Goal: Book appointment/travel/reservation

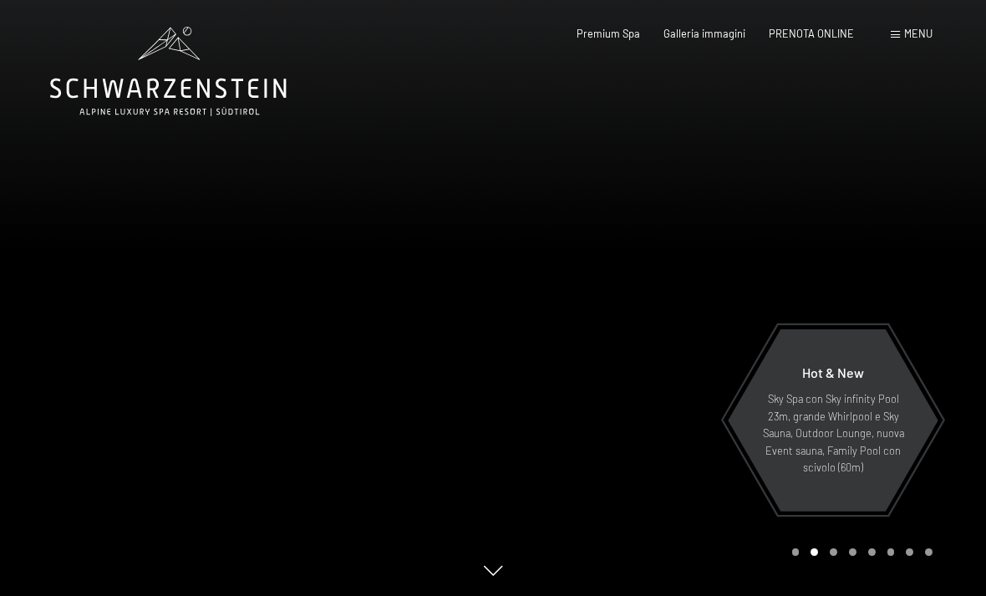
click at [928, 36] on span "Menu" at bounding box center [918, 33] width 28 height 13
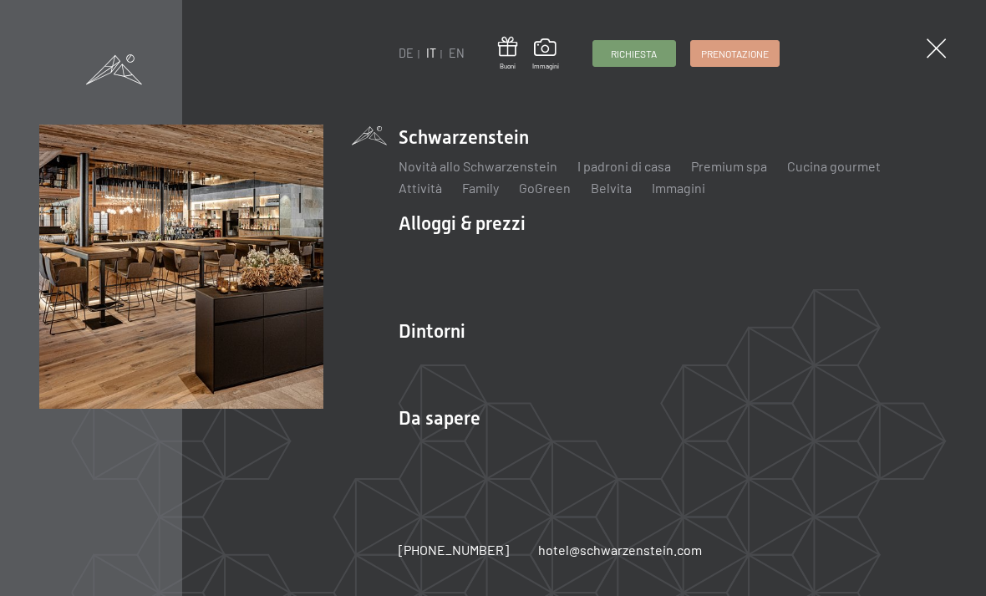
click at [634, 59] on link "Richiesta" at bounding box center [634, 53] width 82 height 25
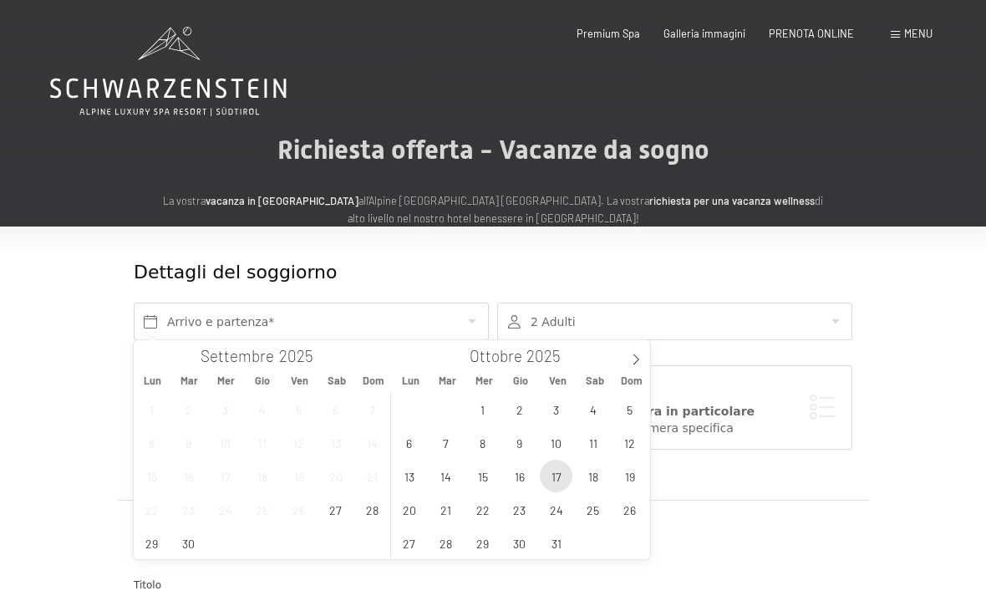
click at [561, 479] on span "17" at bounding box center [556, 475] width 33 height 33
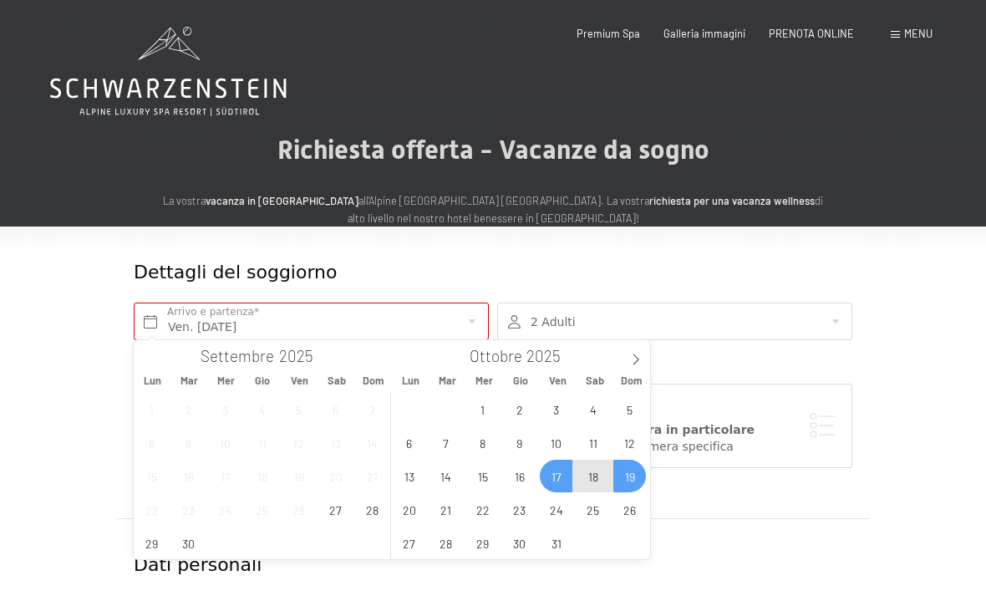
click at [637, 471] on span "19" at bounding box center [629, 475] width 33 height 33
type input "Ven. 17/10/2025 - Dom. 19/10/2025"
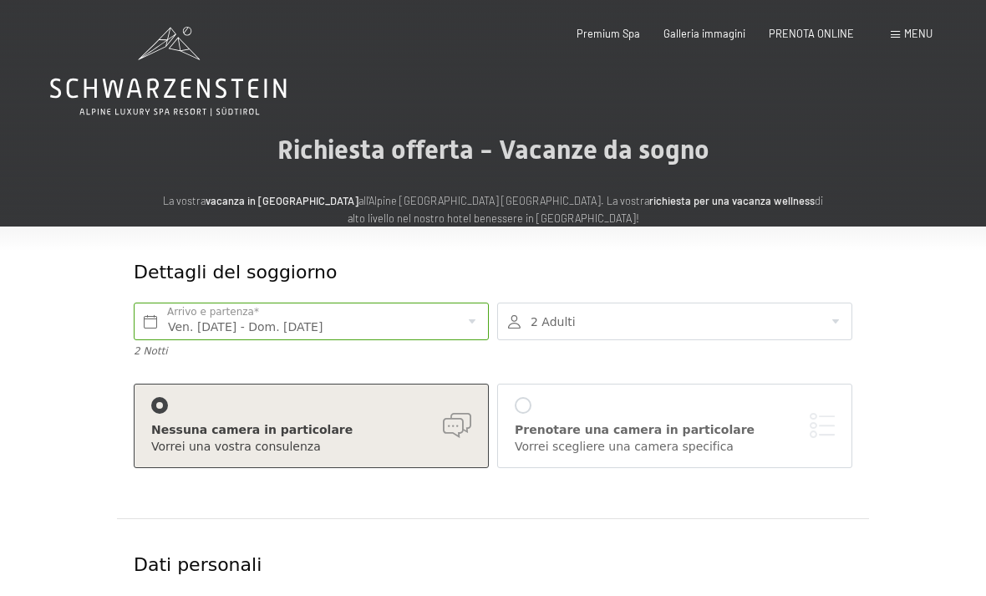
click at [845, 309] on div at bounding box center [674, 321] width 355 height 38
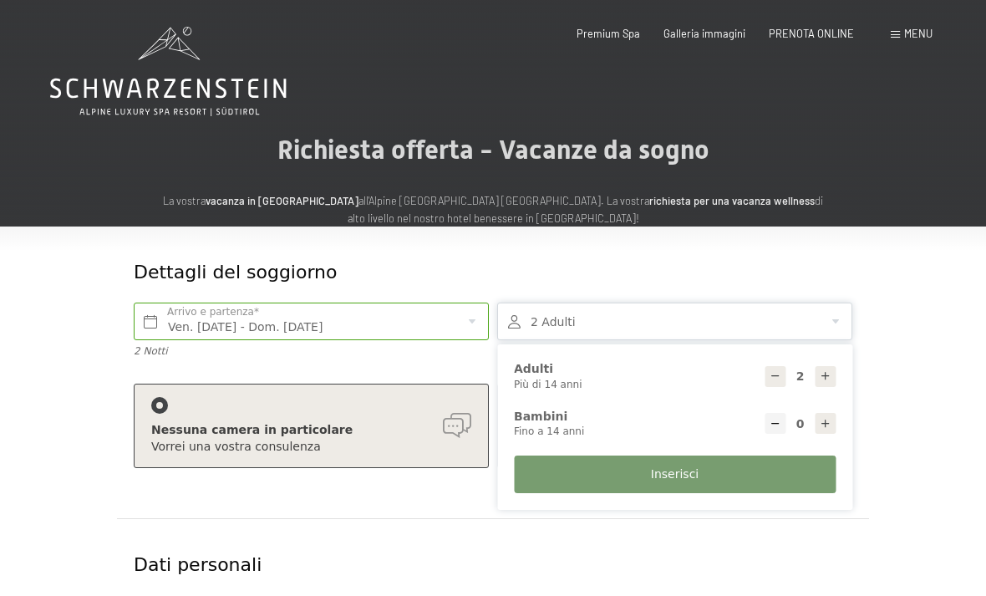
click at [833, 373] on div at bounding box center [824, 376] width 21 height 21
click at [829, 373] on icon at bounding box center [825, 376] width 12 height 12
type input "4"
click at [762, 478] on button "Inserisci" at bounding box center [675, 474] width 322 height 38
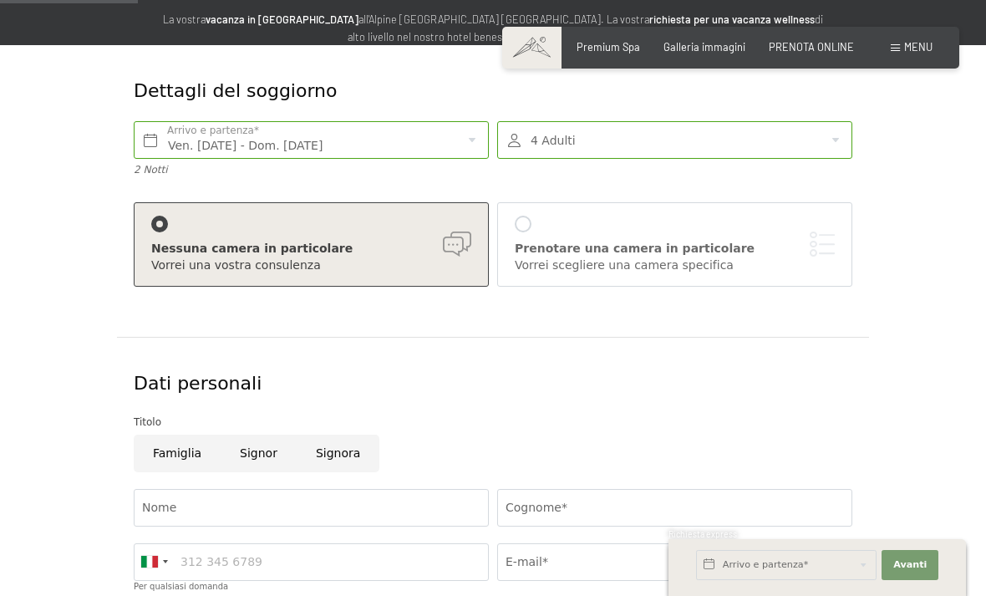
scroll to position [182, 0]
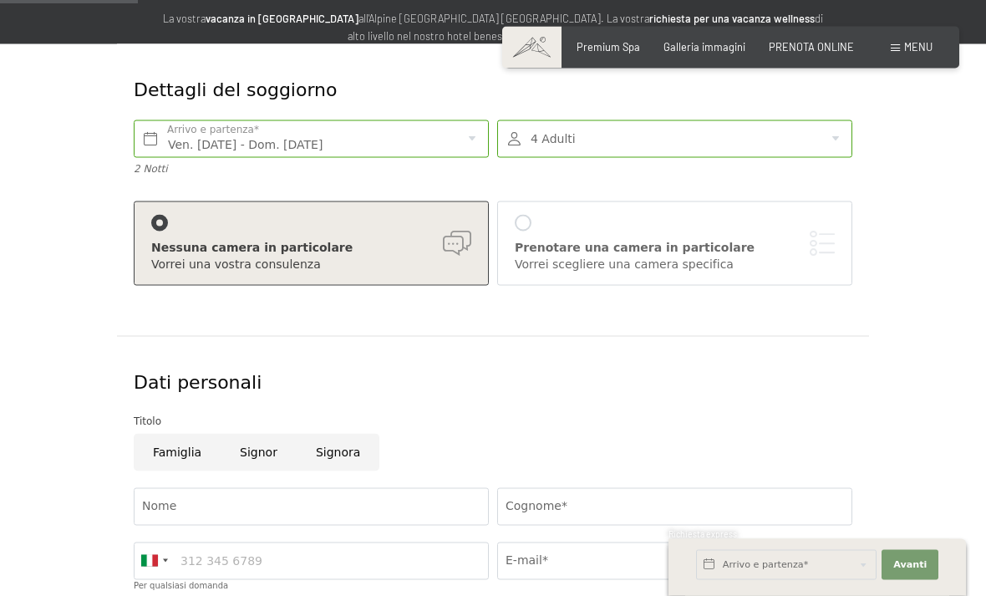
click at [316, 449] on input "Signora" at bounding box center [338, 453] width 83 height 38
radio input "true"
click at [819, 245] on div "Prenotare una camera in particolare" at bounding box center [675, 248] width 320 height 17
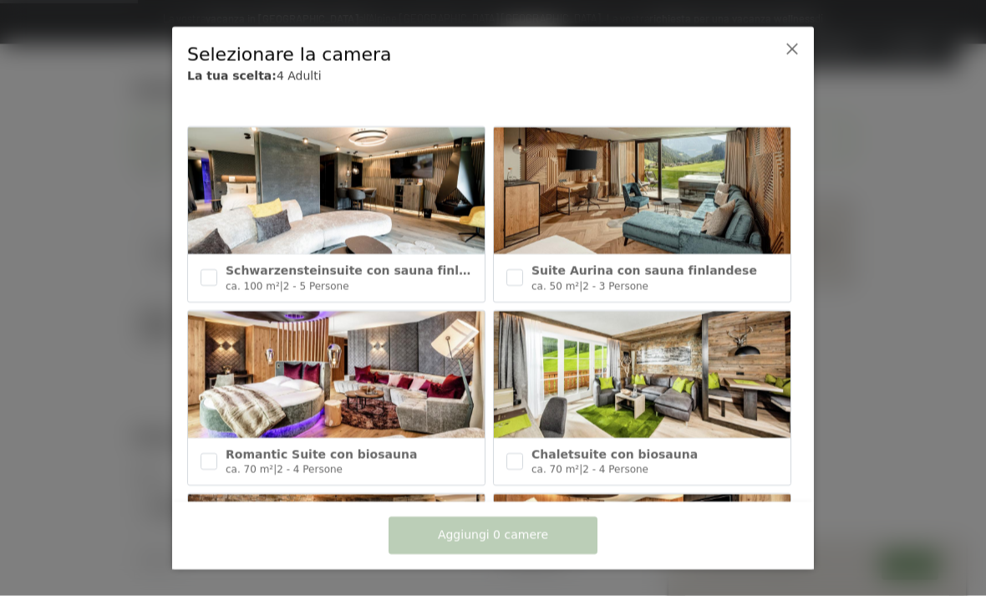
scroll to position [183, 0]
click at [787, 53] on icon at bounding box center [791, 48] width 13 height 13
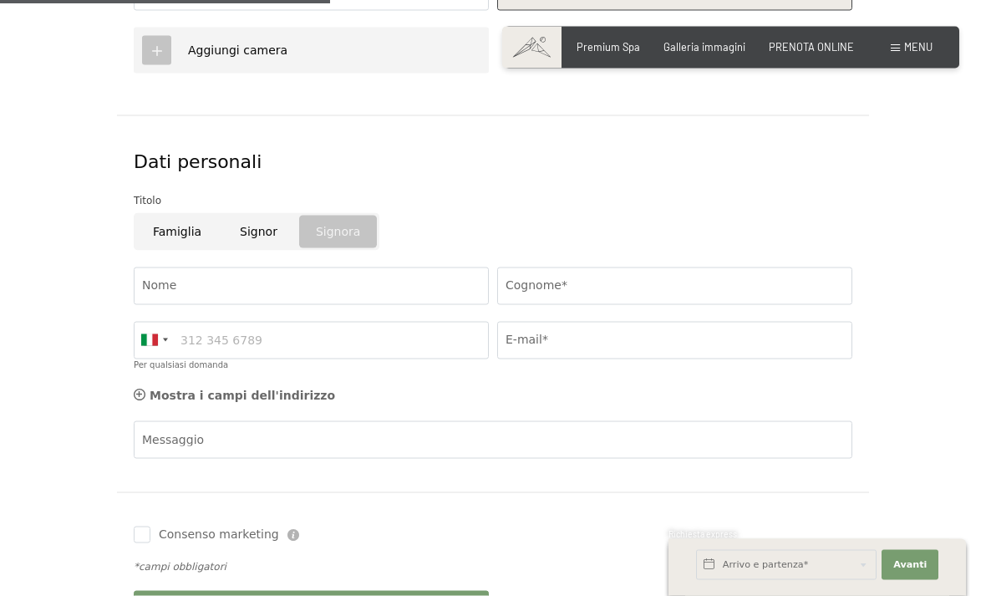
scroll to position [464, 0]
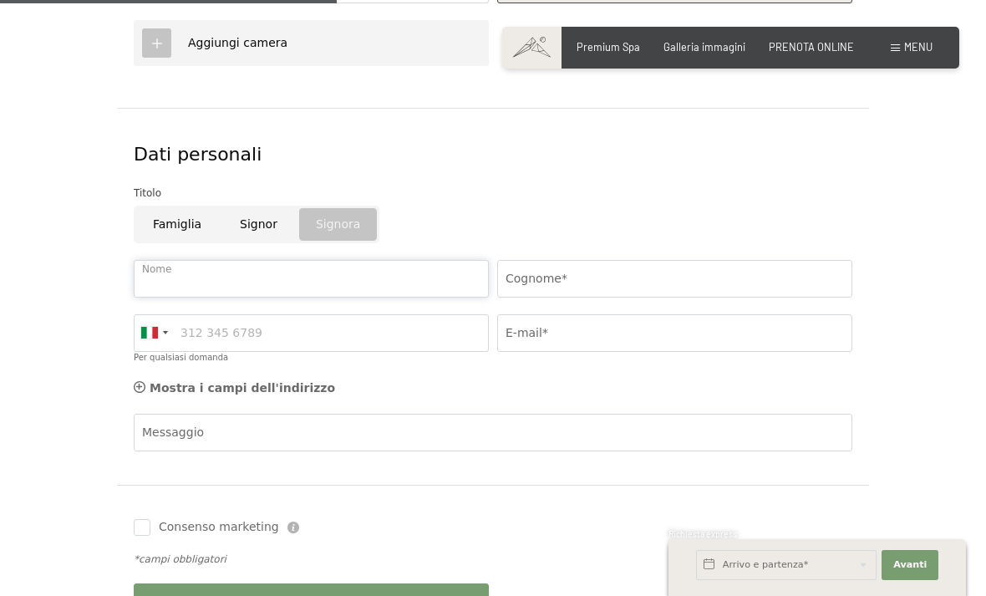
click at [396, 284] on input "Nome" at bounding box center [311, 279] width 355 height 38
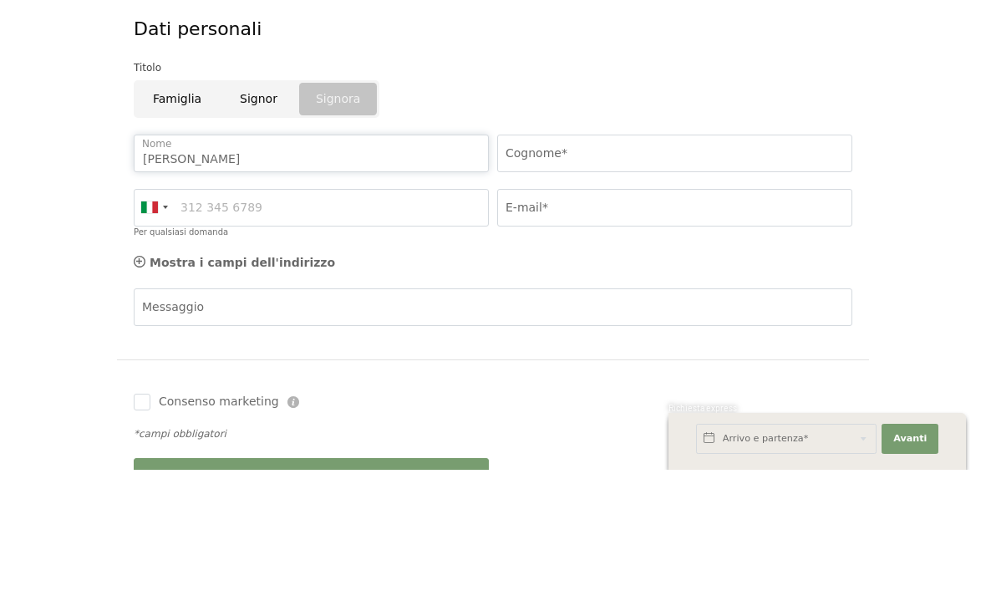
type input "Sabina"
click at [689, 261] on input "Cognome*" at bounding box center [674, 280] width 355 height 38
type input "Chiarcos"
click at [410, 315] on input "Per qualsiasi domanda" at bounding box center [311, 334] width 355 height 38
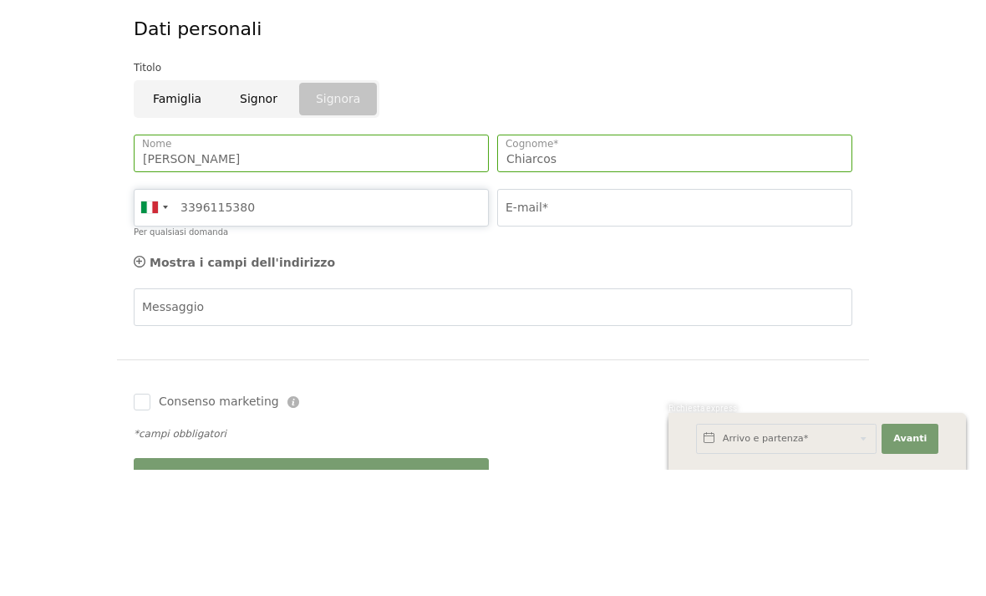
type input "3396115380"
click at [625, 315] on input "E-mail*" at bounding box center [674, 334] width 355 height 38
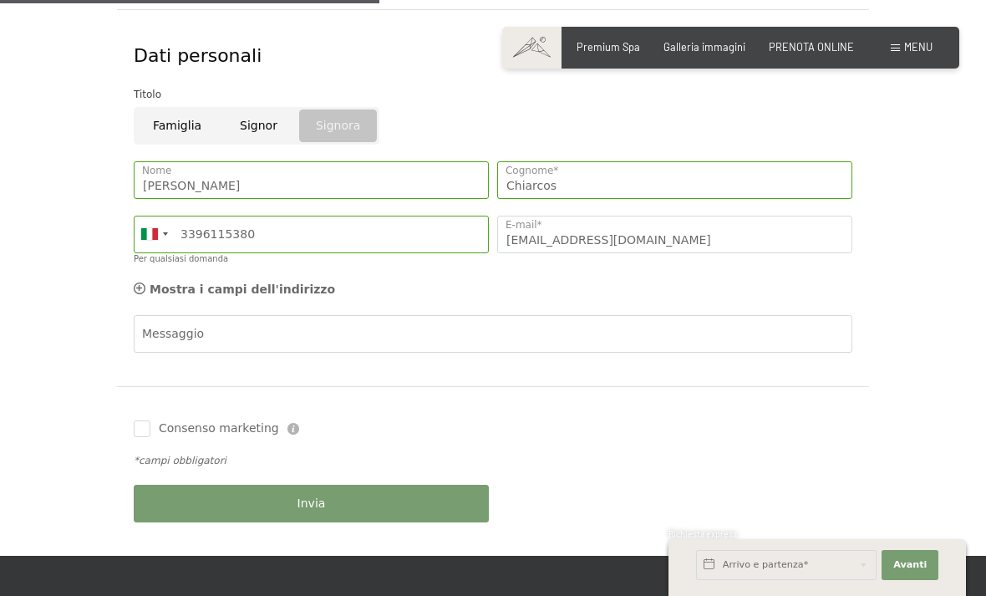
scroll to position [571, 0]
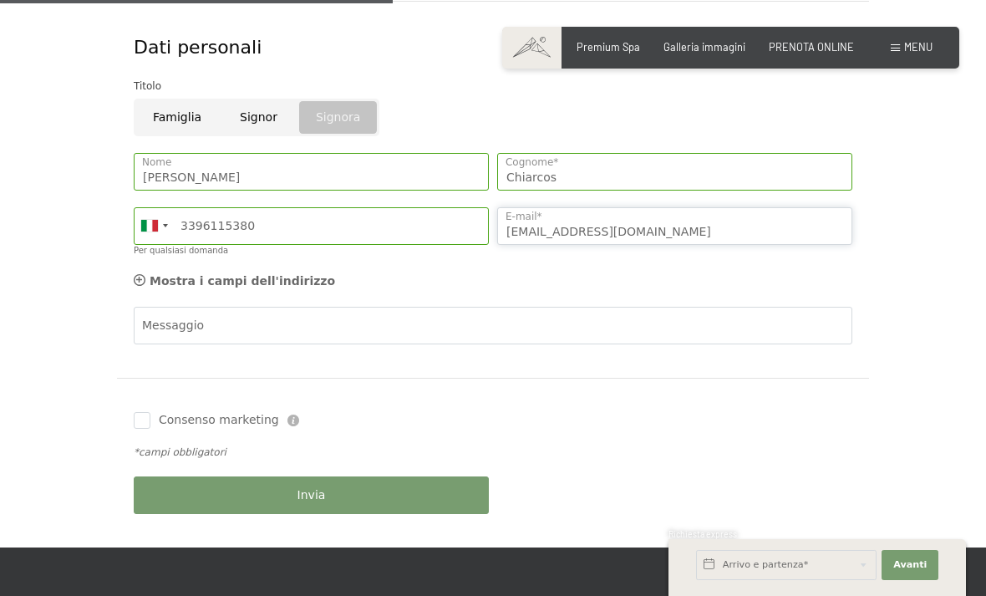
type input "Sabichi72@gmail.com"
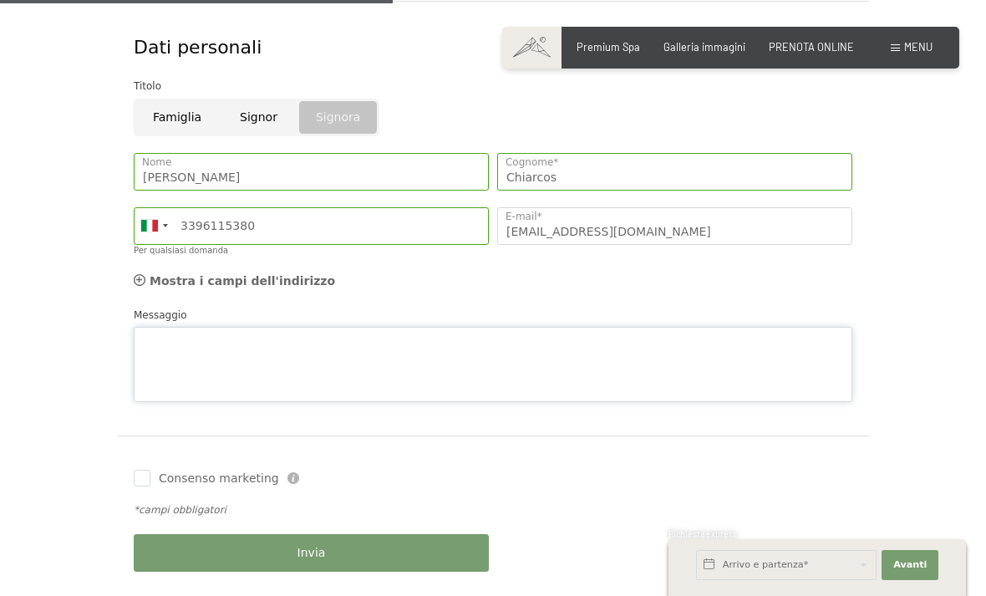
click at [206, 317] on div "Messaggio" at bounding box center [493, 355] width 718 height 96
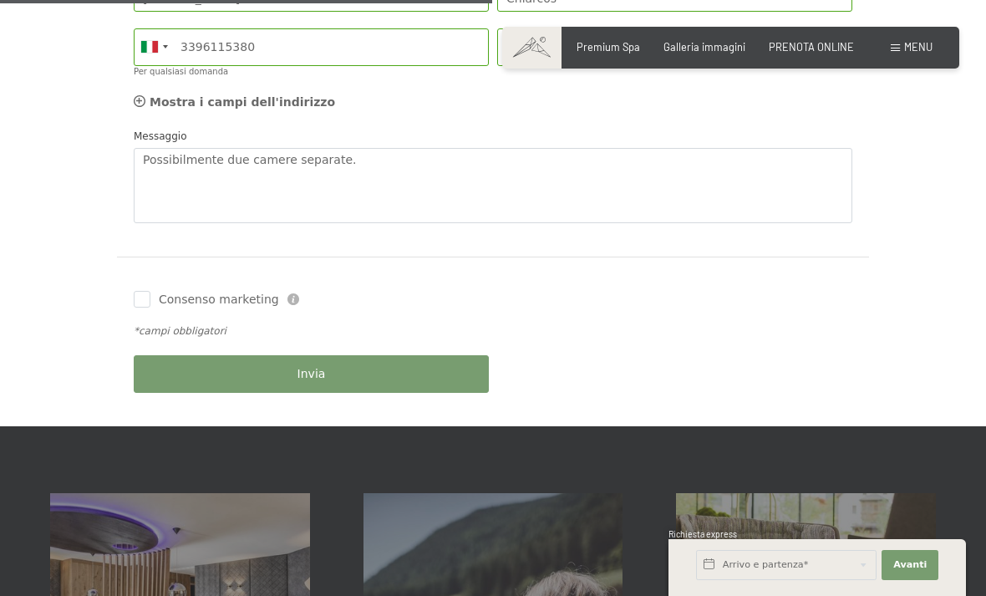
scroll to position [742, 0]
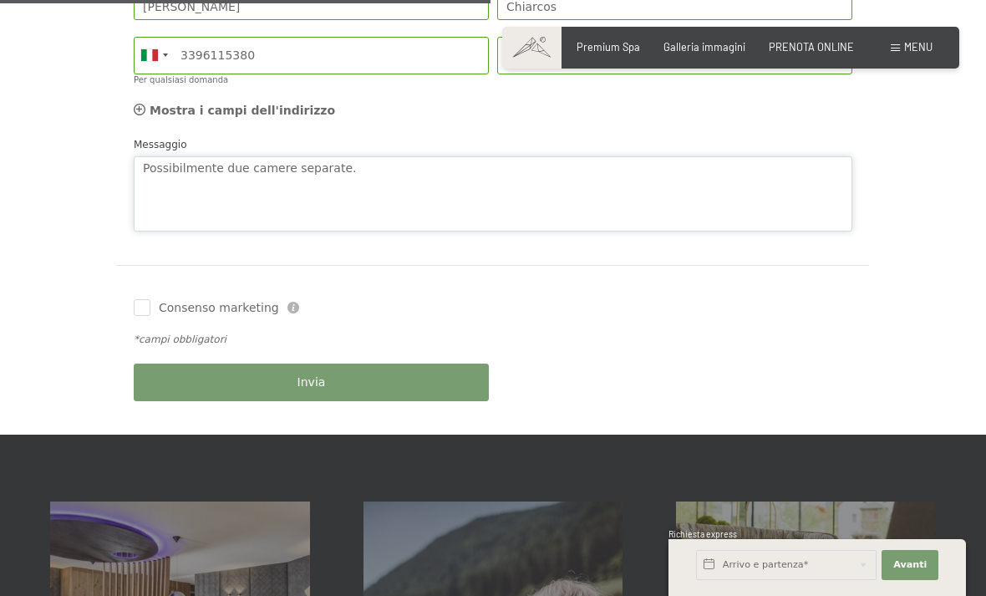
type textarea "Possibilmente due camere separate."
click at [197, 372] on div "Invia" at bounding box center [310, 382] width 363 height 54
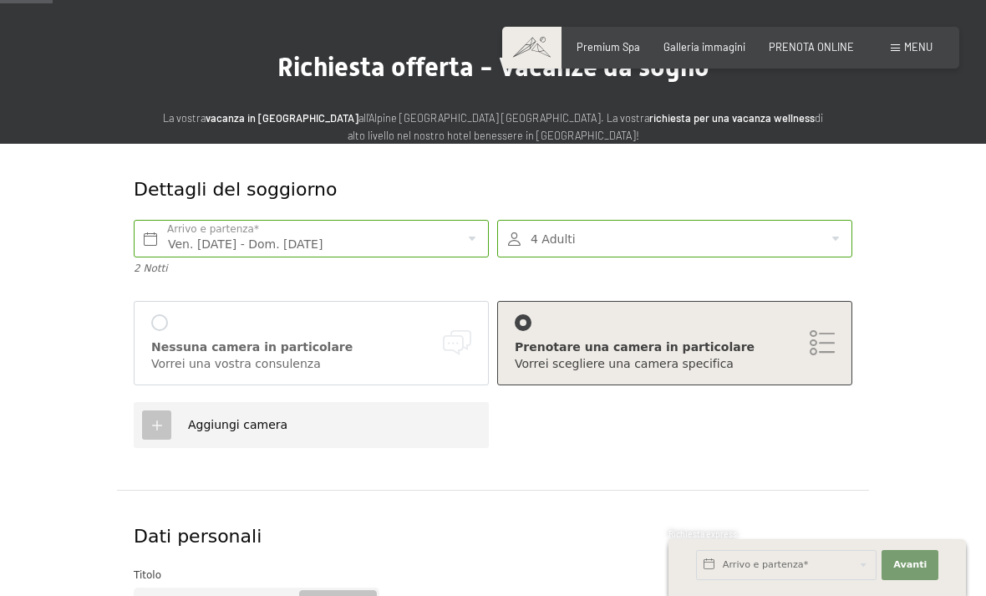
scroll to position [81, 0]
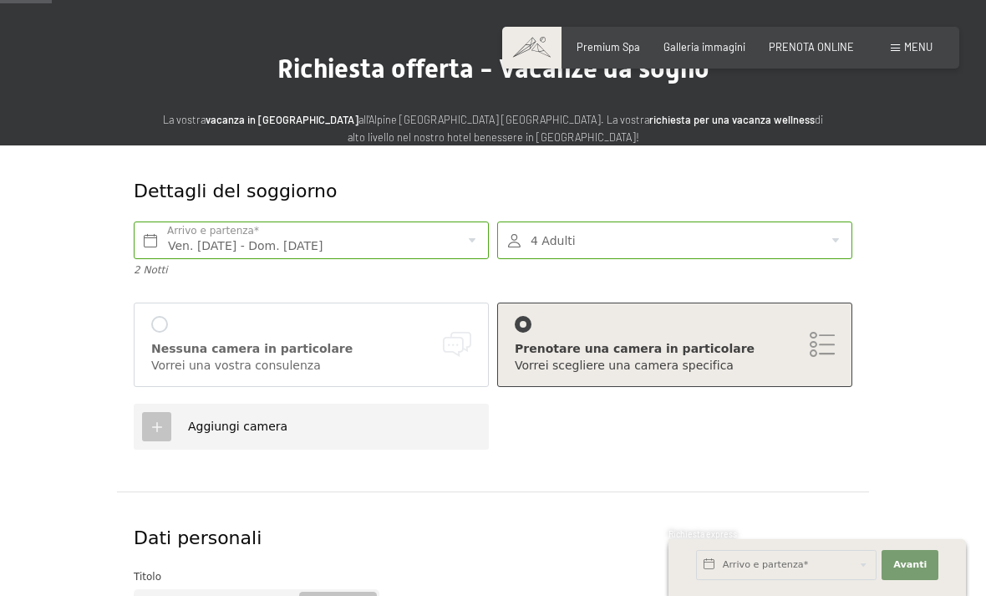
click at [353, 334] on div "Nessuna camera in particolare Vorrei una vostra consulenza" at bounding box center [311, 345] width 320 height 58
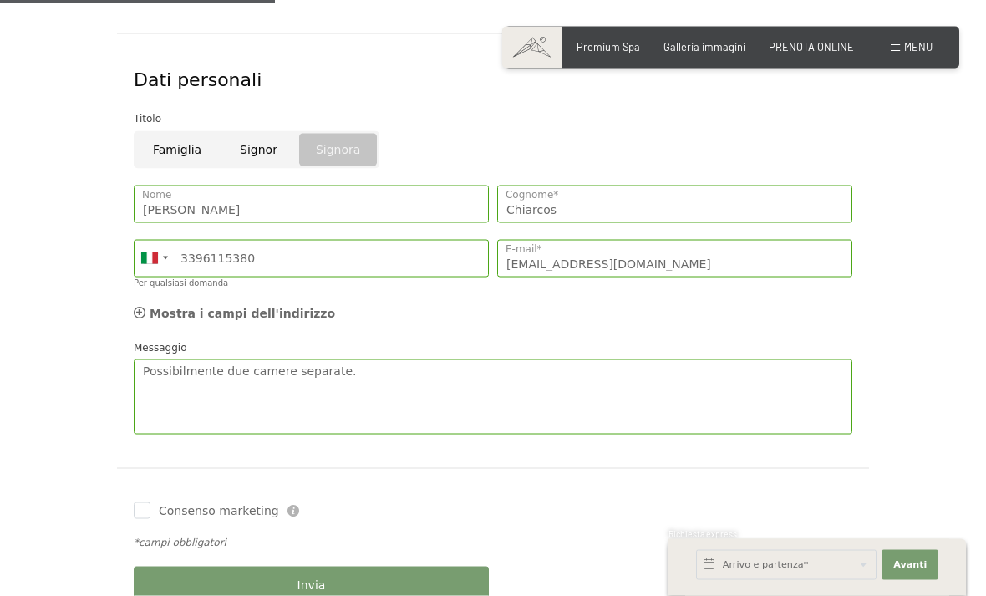
scroll to position [506, 0]
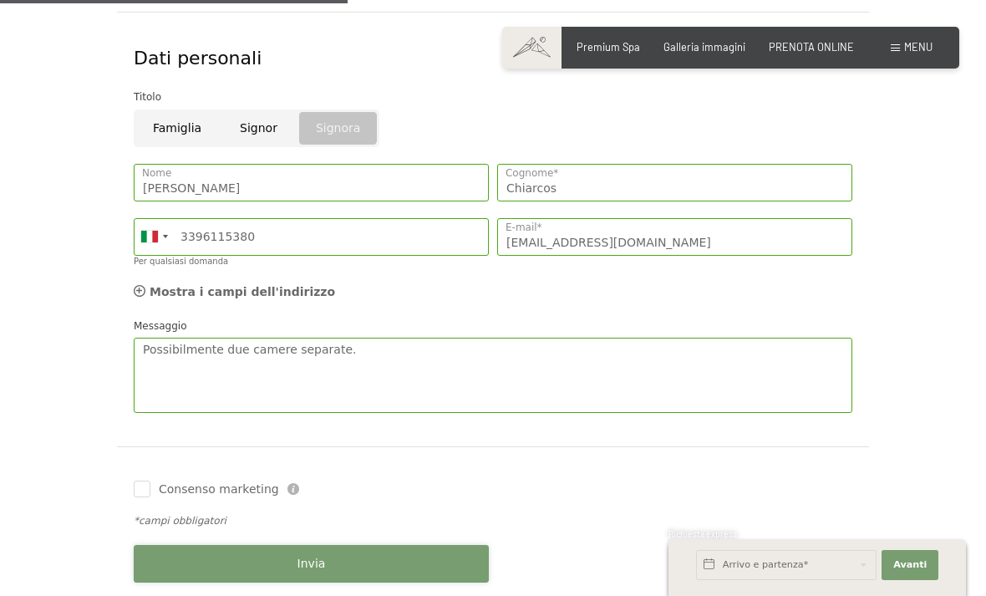
click at [395, 555] on button "Invia" at bounding box center [311, 564] width 355 height 38
